Goal: Communication & Community: Ask a question

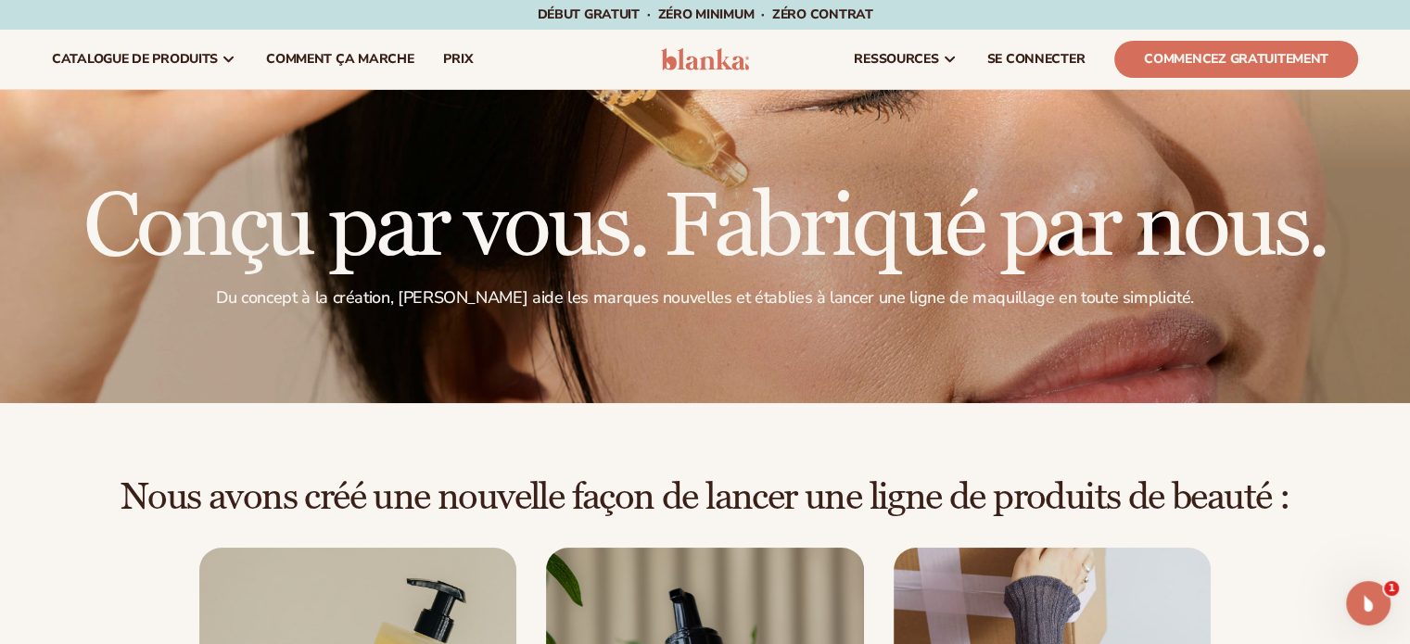
click at [1378, 603] on icon "Ouvrir Intercom Messenger" at bounding box center [1368, 604] width 31 height 31
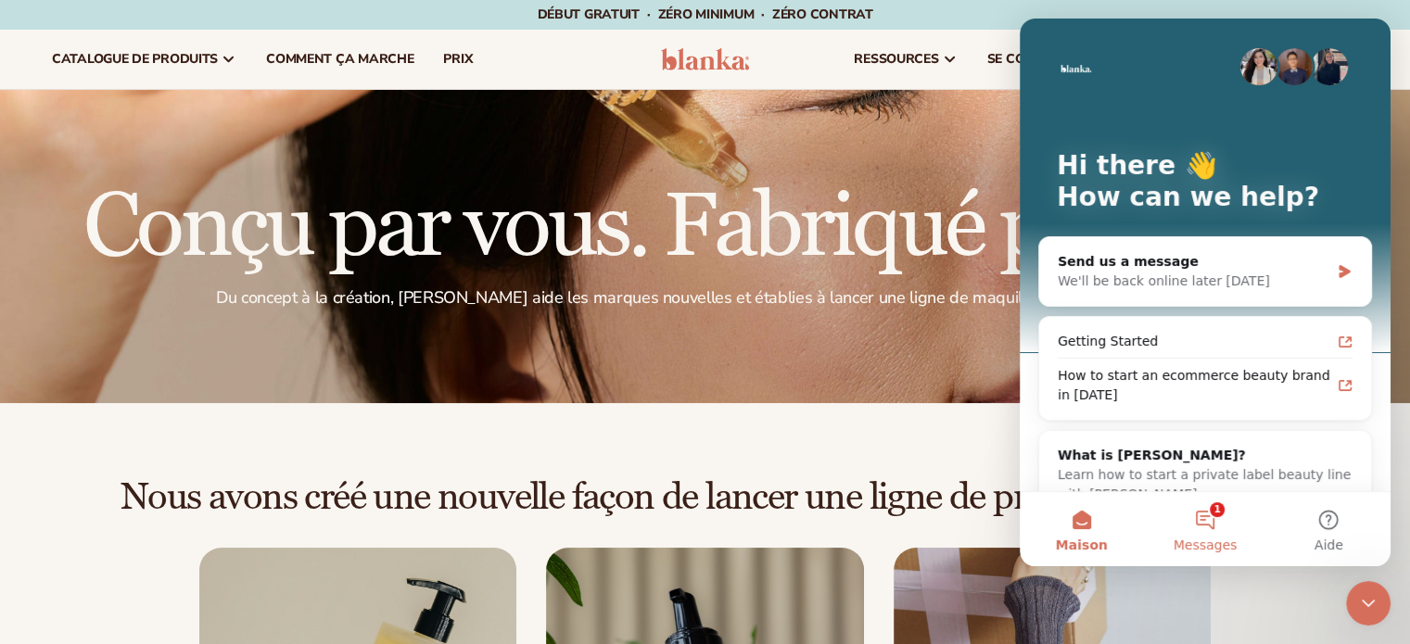
click at [1213, 529] on button "1 Messages" at bounding box center [1204, 529] width 123 height 74
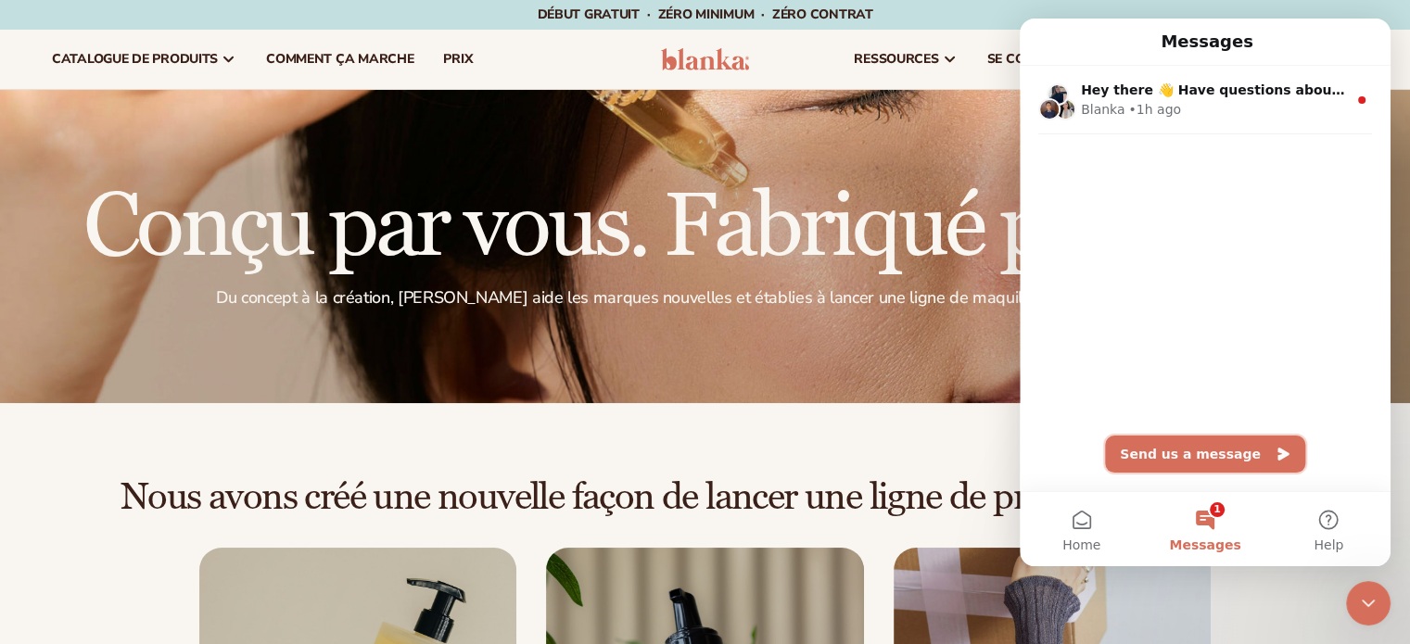
click at [1217, 447] on button "Send us a message" at bounding box center [1205, 454] width 200 height 37
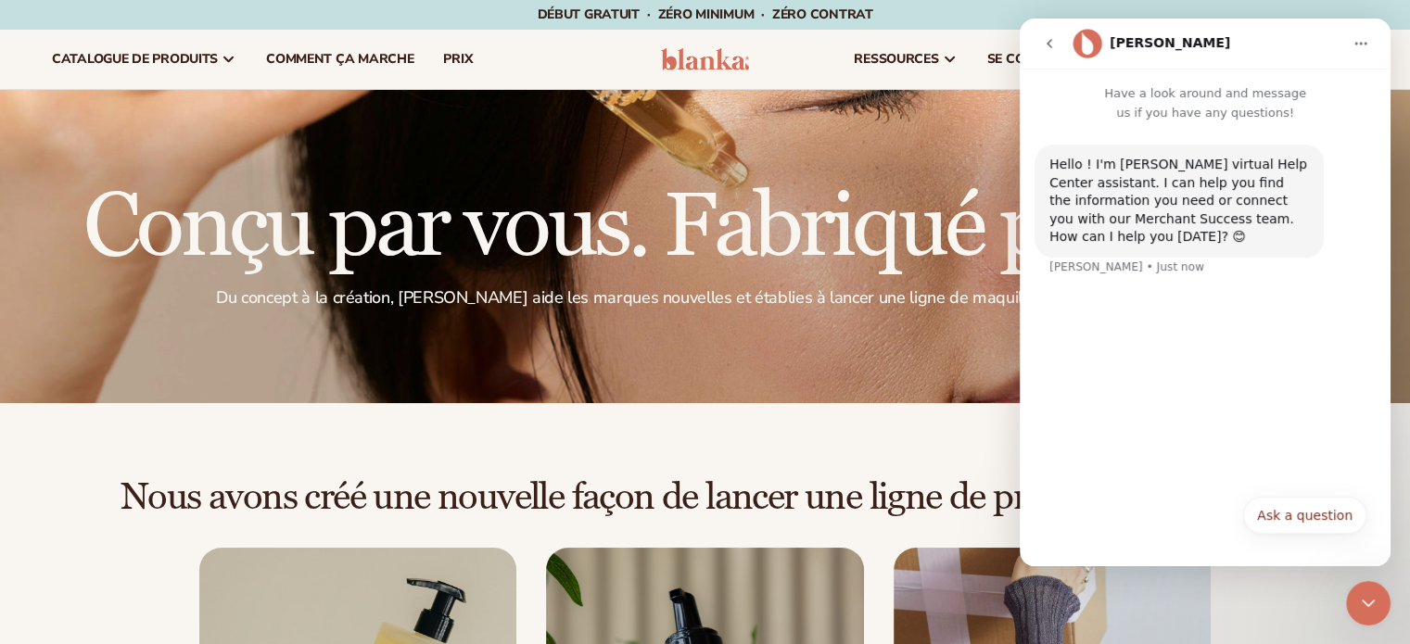
click at [1137, 262] on div "Hello ! I'm [PERSON_NAME] virtual Help Center assistant. I can help you find th…" at bounding box center [1205, 222] width 341 height 154
click at [1355, 34] on button "Home" at bounding box center [1360, 43] width 35 height 35
click at [1354, 34] on button "Home" at bounding box center [1360, 43] width 35 height 35
click at [1321, 514] on button "Ask a question" at bounding box center [1304, 515] width 123 height 37
click at [1299, 400] on div "Hello ! I'm [PERSON_NAME] virtual Help Center assistant. I can help you find th…" at bounding box center [1205, 336] width 371 height 428
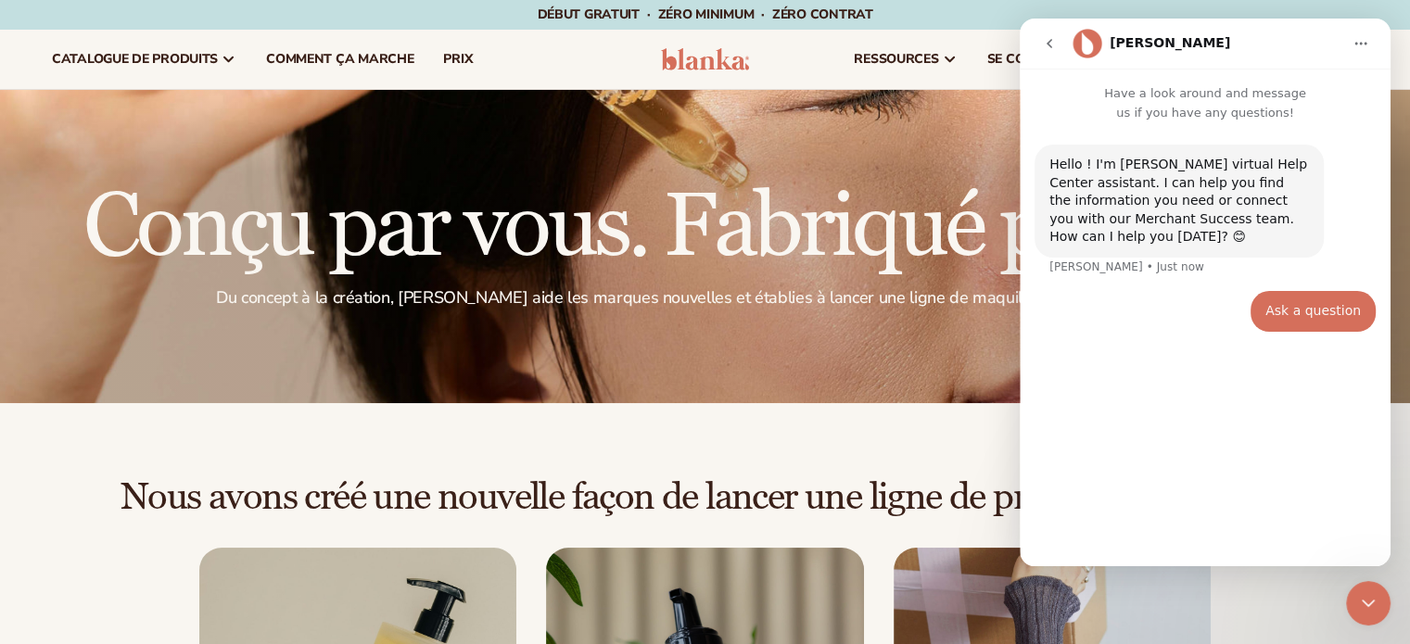
click at [1239, 526] on div "Hello ! I'm [PERSON_NAME] virtual Help Center assistant. I can help you find th…" at bounding box center [1205, 336] width 371 height 428
click at [1229, 543] on div "Hello ! I'm [PERSON_NAME] virtual Help Center assistant. I can help you find th…" at bounding box center [1205, 336] width 371 height 428
click at [1226, 555] on div "Hello ! I'm [PERSON_NAME] virtual Help Center assistant. I can help you find th…" at bounding box center [1205, 344] width 371 height 444
drag, startPoint x: 1225, startPoint y: 511, endPoint x: 1227, endPoint y: 474, distance: 37.2
click at [1225, 489] on div "Hello ! I'm [PERSON_NAME] virtual Help Center assistant. I can help you find th…" at bounding box center [1205, 336] width 371 height 428
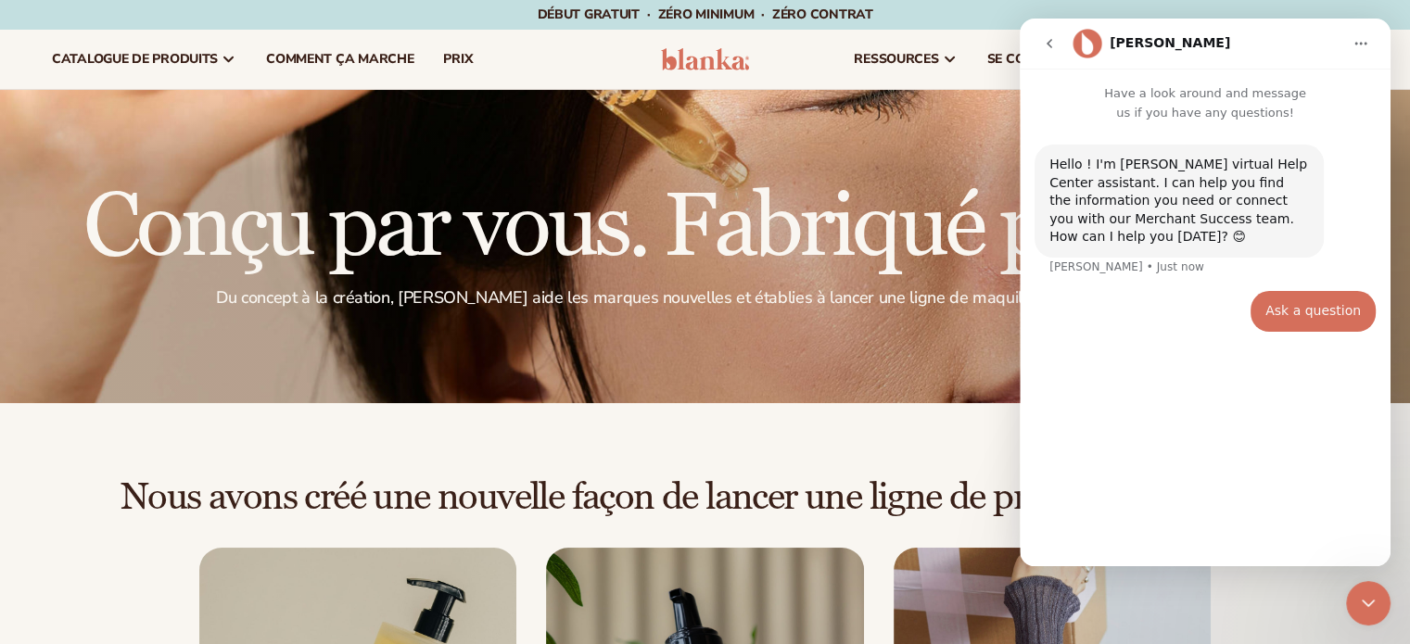
click at [1229, 369] on div "Hello ! I'm [PERSON_NAME] virtual Help Center assistant. I can help you find th…" at bounding box center [1205, 336] width 371 height 428
click at [1121, 309] on div "Ask a question • Just now" at bounding box center [1205, 322] width 341 height 63
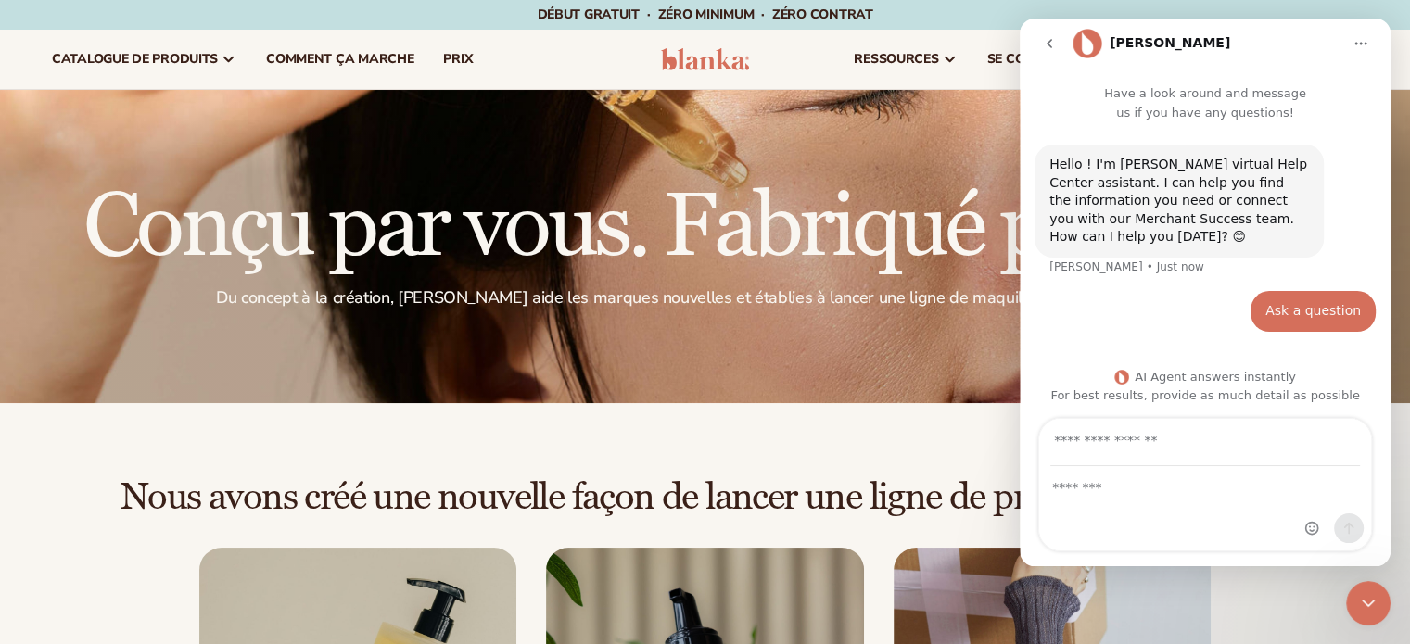
click at [1131, 224] on div "Hello ! I'm [PERSON_NAME] virtual Help Center assistant. I can help you find th…" at bounding box center [1179, 201] width 260 height 91
click at [1084, 488] on textarea "Message…" at bounding box center [1205, 483] width 332 height 32
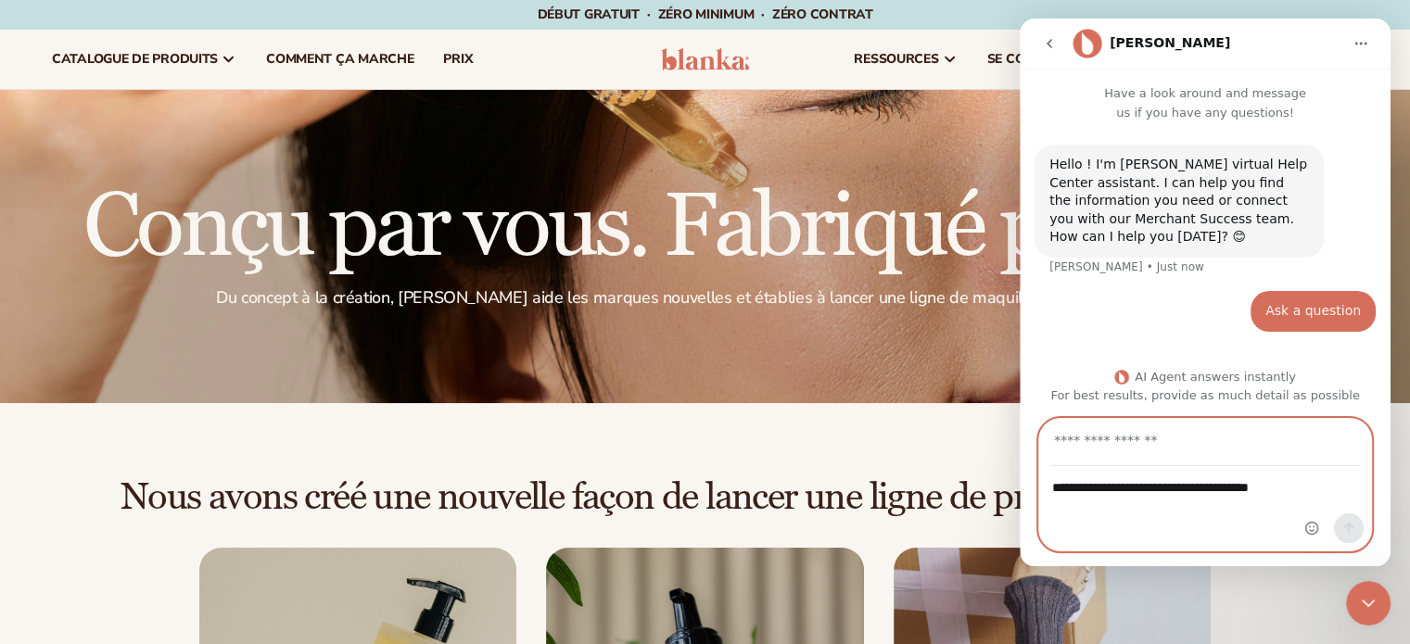
type textarea "**********"
click at [1047, 48] on icon "go back" at bounding box center [1049, 43] width 15 height 15
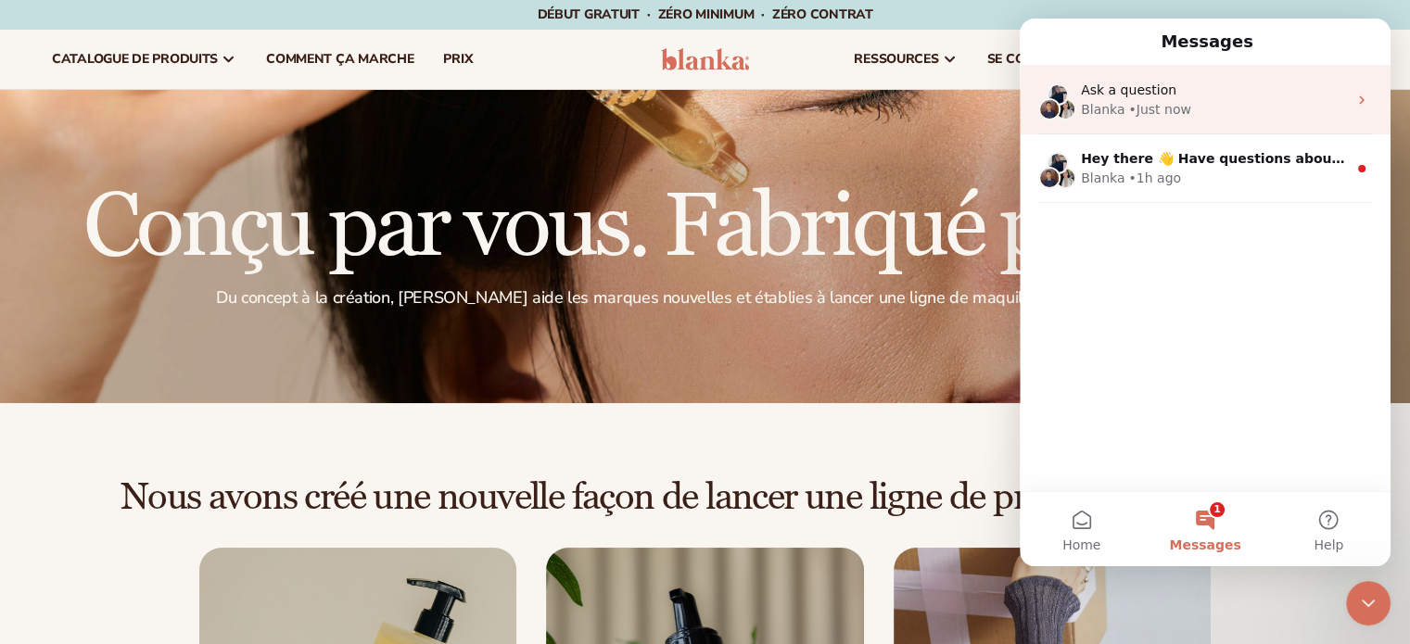
click at [1153, 109] on div "• Just now" at bounding box center [1159, 109] width 62 height 19
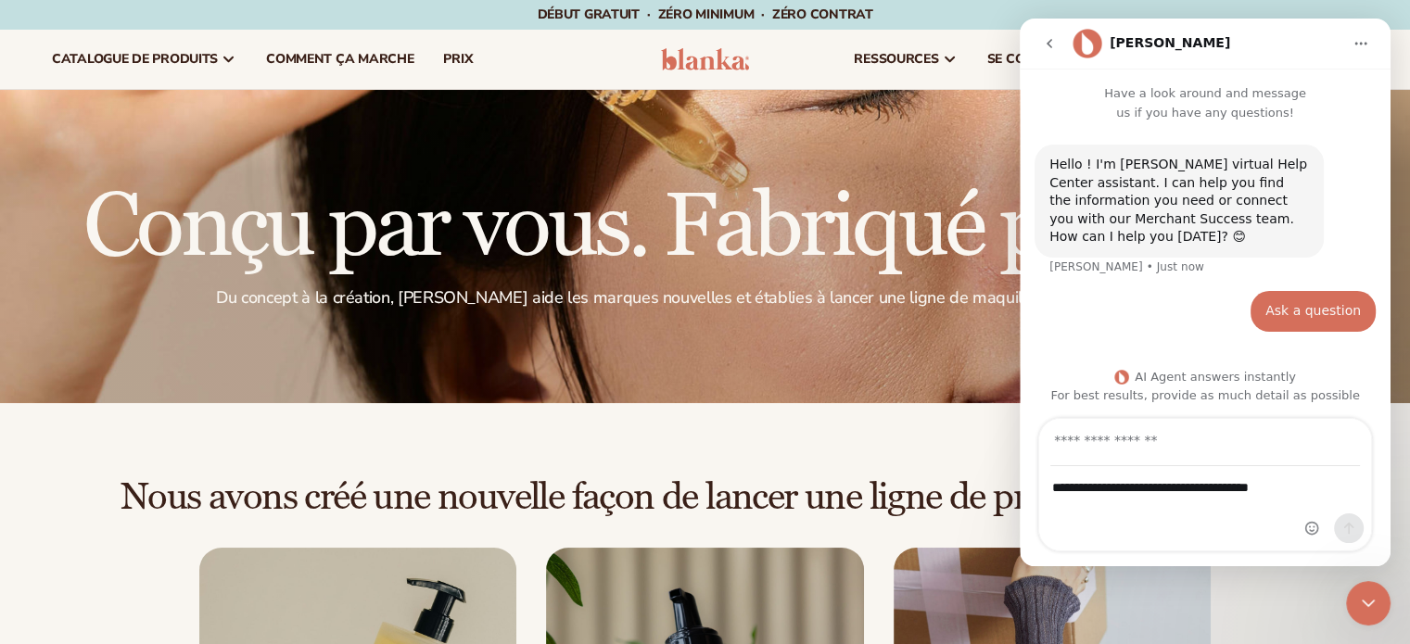
click at [1047, 44] on icon "go back" at bounding box center [1050, 43] width 6 height 9
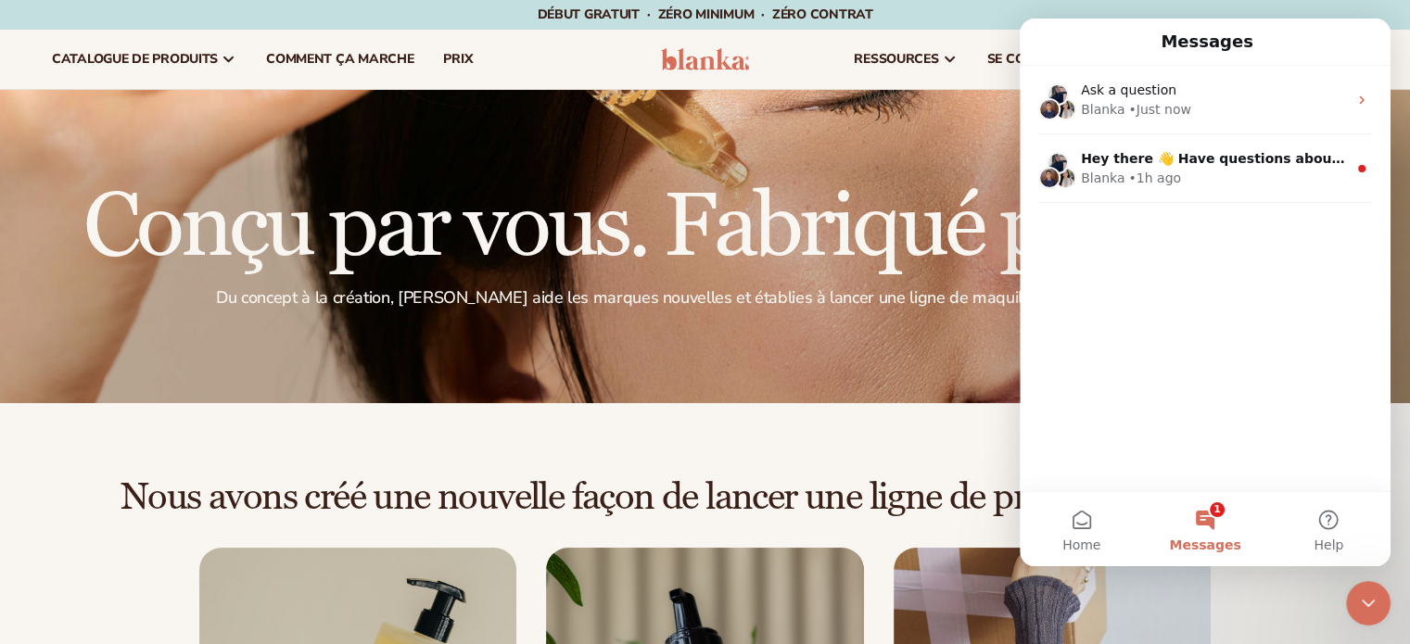
click at [949, 21] on div "Début gratuit · ZÉRO minimum · ZÉRO contrat · Début gratuit · ZÉRO minimum · ZÉ…" at bounding box center [704, 15] width 1317 height 30
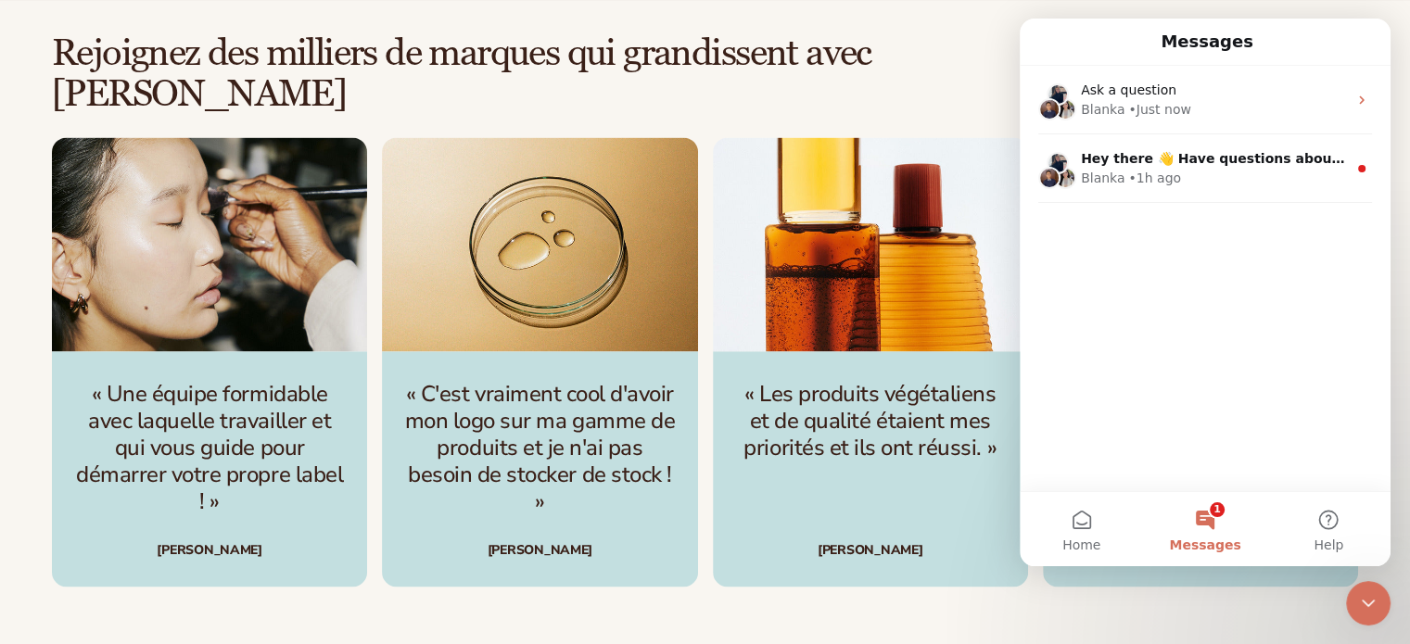
scroll to position [2596, 0]
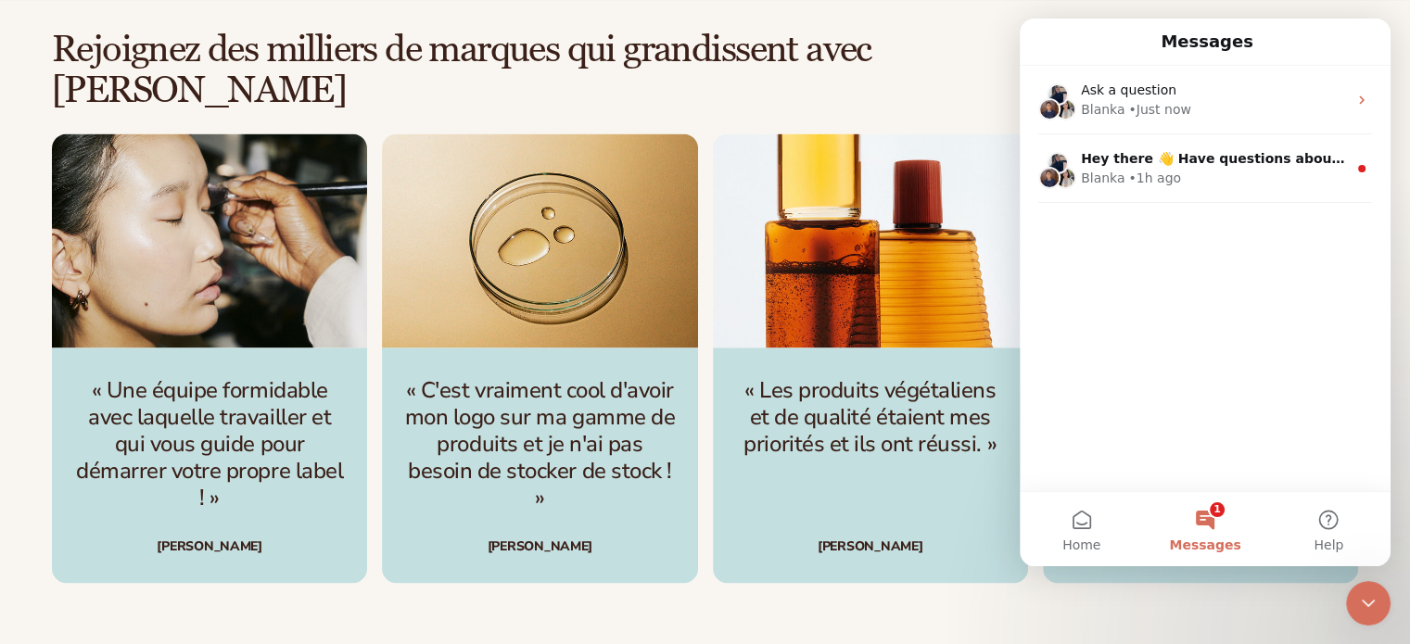
click at [1366, 602] on icon "Close Intercom Messenger" at bounding box center [1368, 603] width 22 height 22
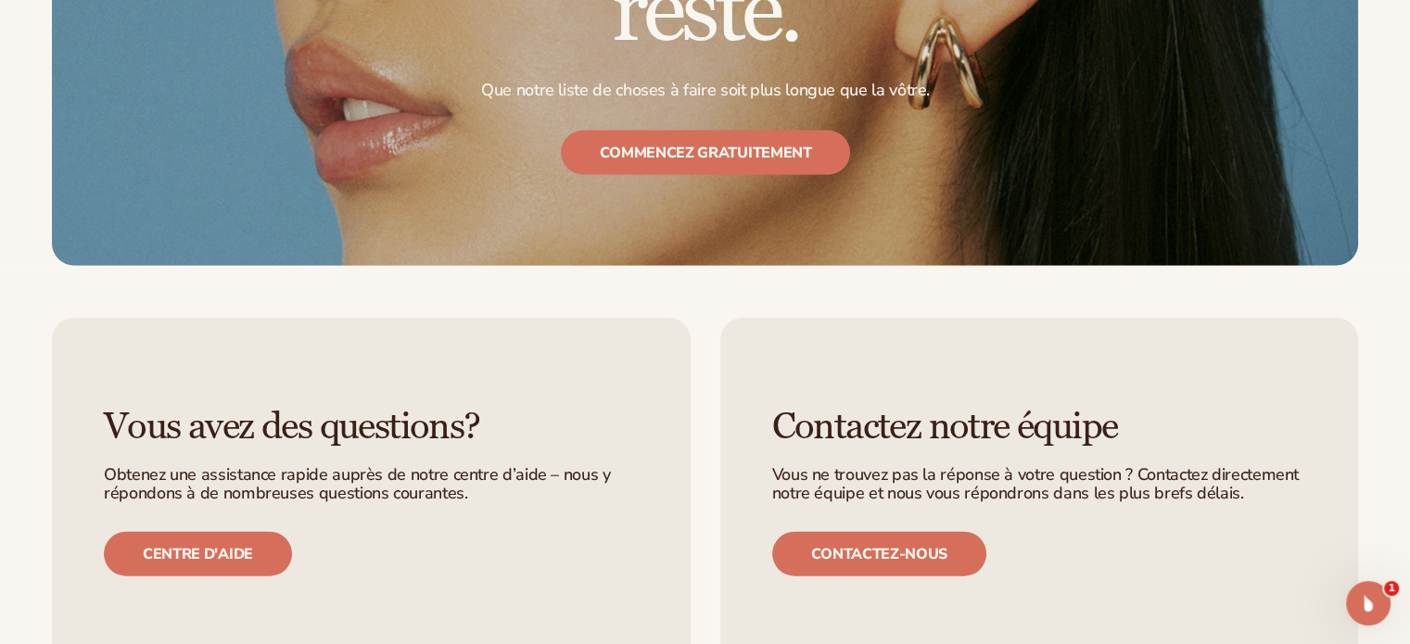
scroll to position [4357, 0]
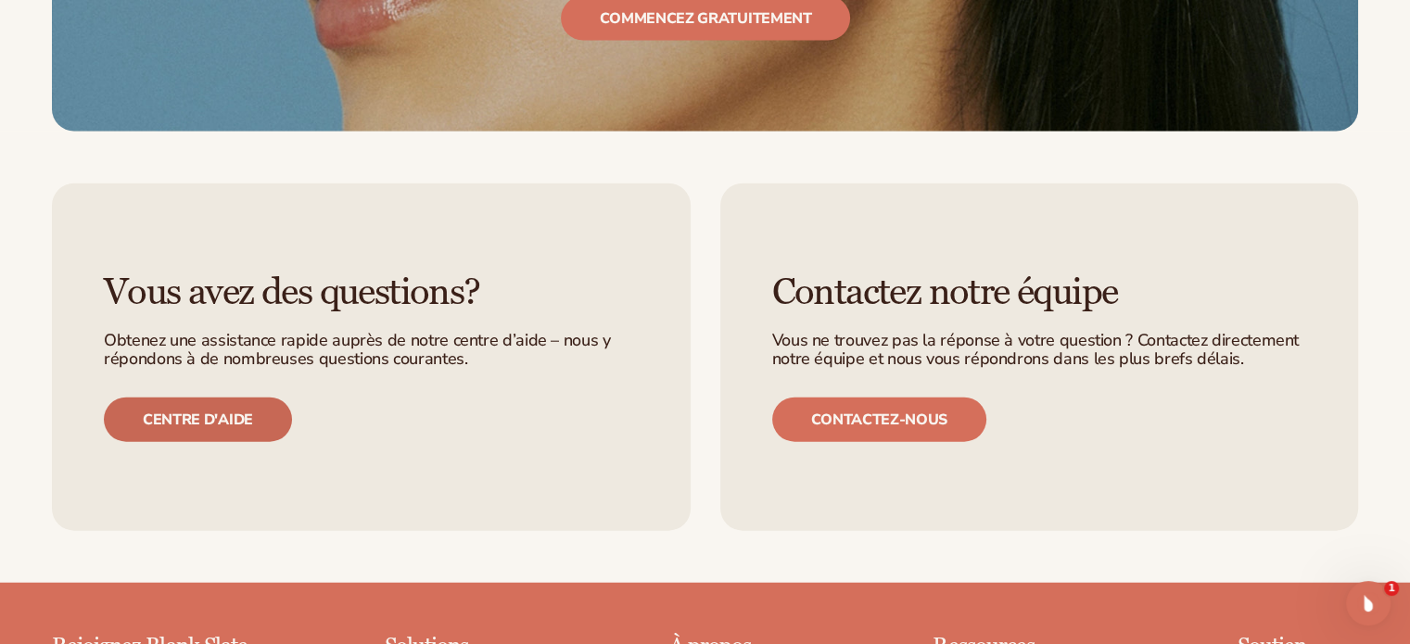
click at [181, 410] on font "Centre d'aide" at bounding box center [198, 420] width 110 height 20
